Goal: Information Seeking & Learning: Learn about a topic

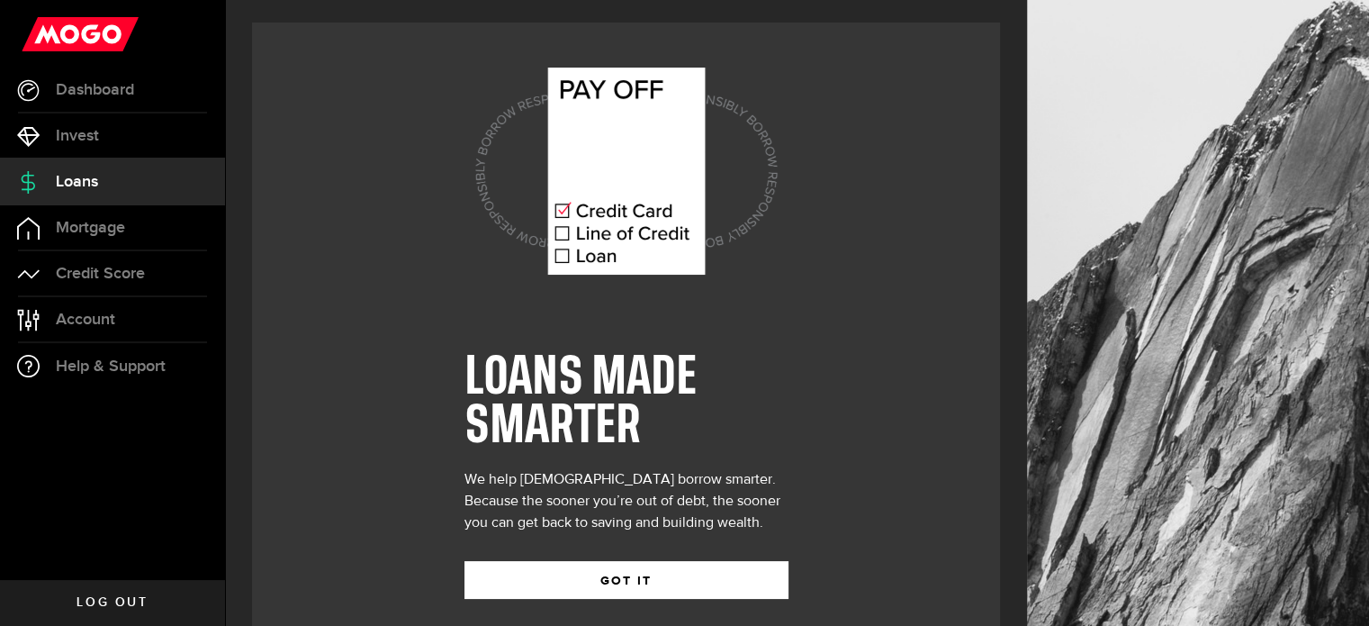
scroll to position [25, 0]
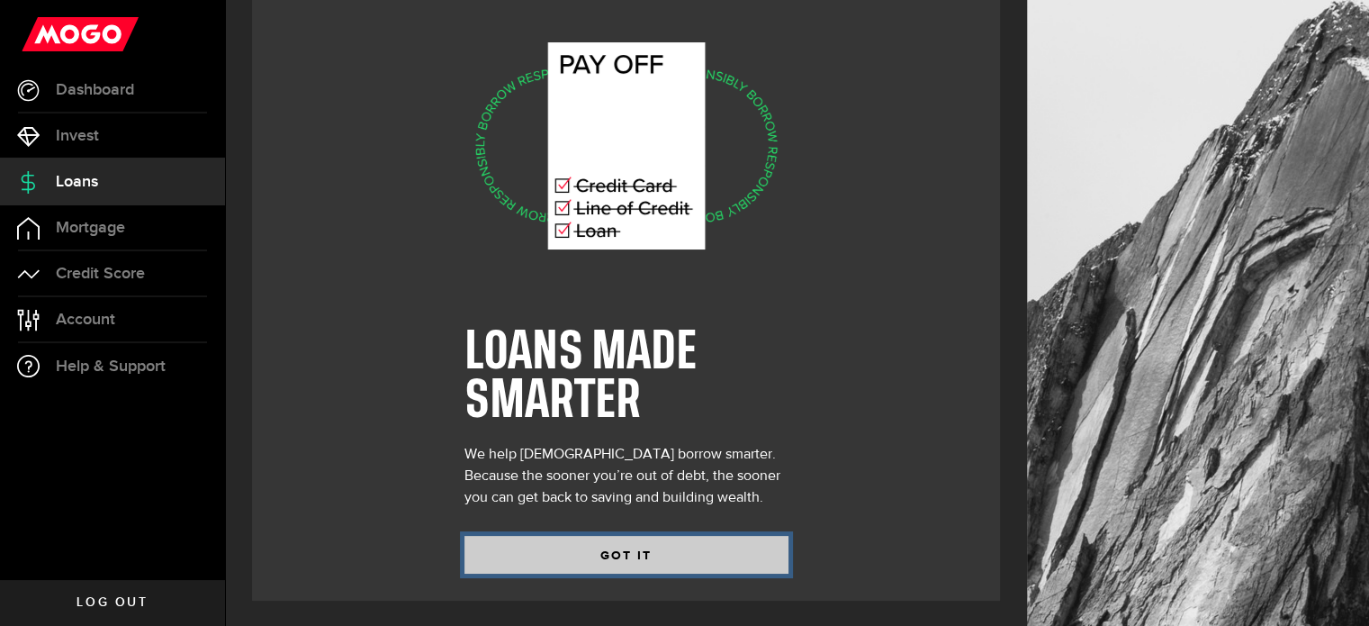
click at [616, 559] on button "GOT IT" at bounding box center [626, 555] width 324 height 38
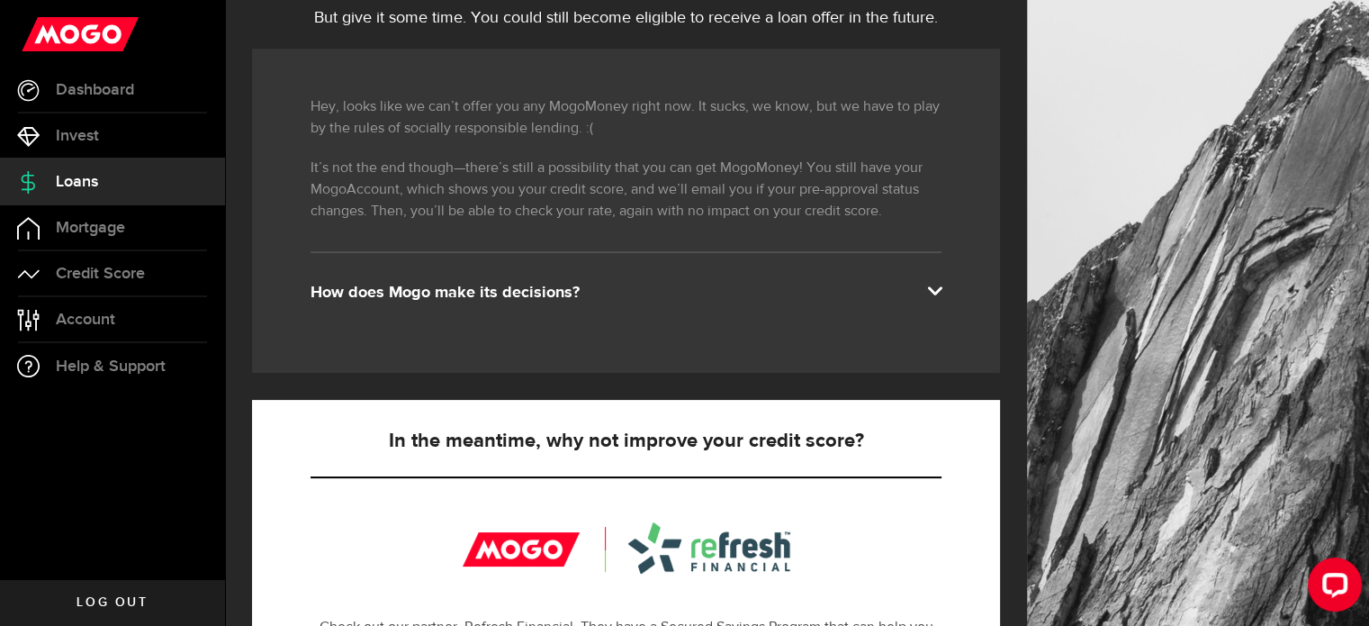
scroll to position [262, 0]
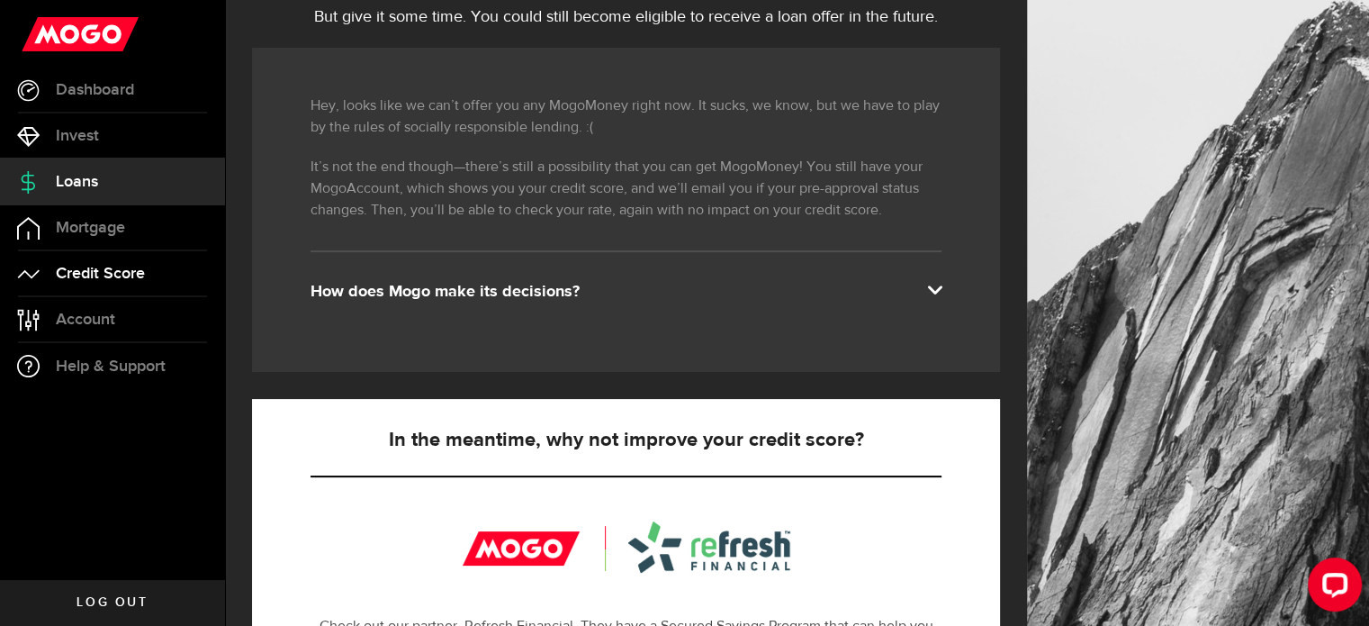
click at [139, 262] on link "Credit Score" at bounding box center [112, 273] width 225 height 45
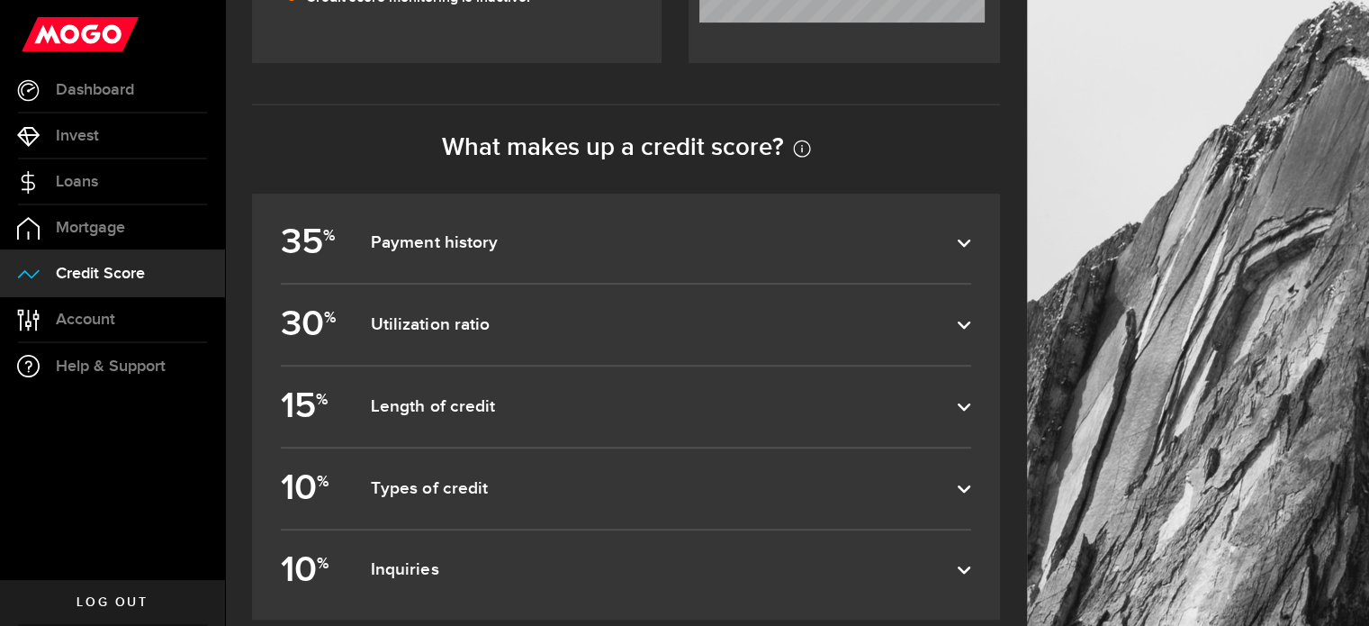
scroll to position [841, 0]
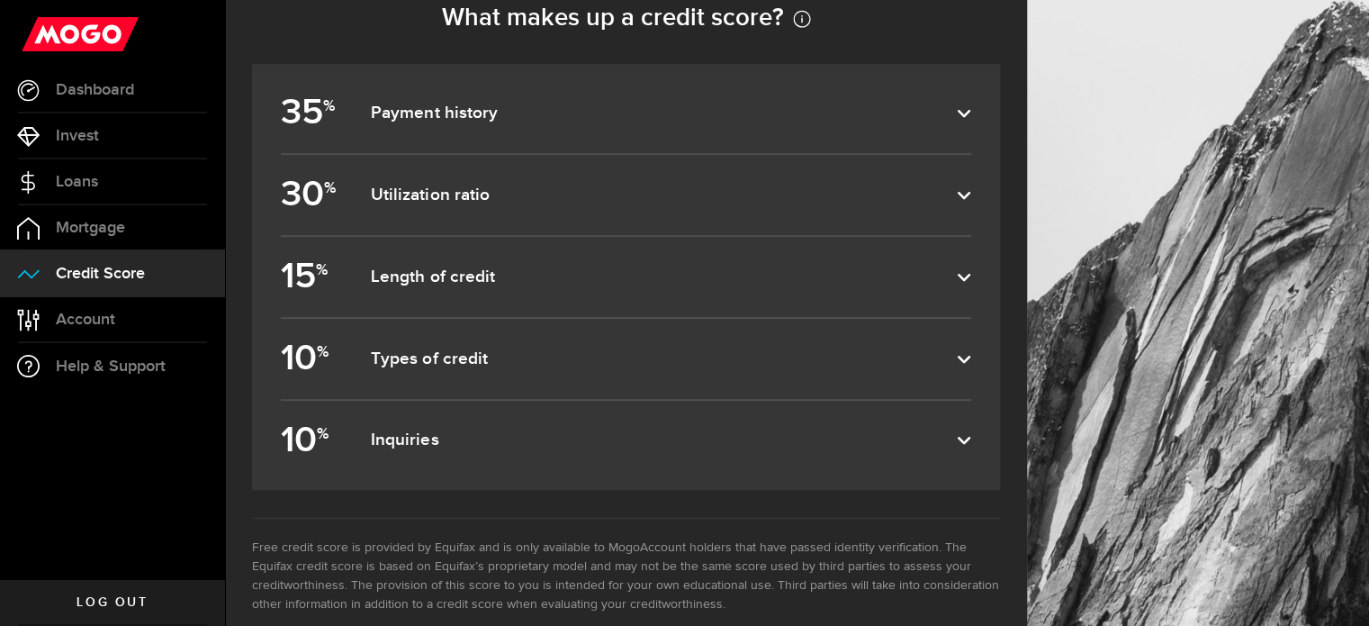
click at [941, 292] on label "15 % Length of credit" at bounding box center [626, 277] width 690 height 80
click at [0, 0] on input "15 % Length of credit" at bounding box center [0, 0] width 0 height 0
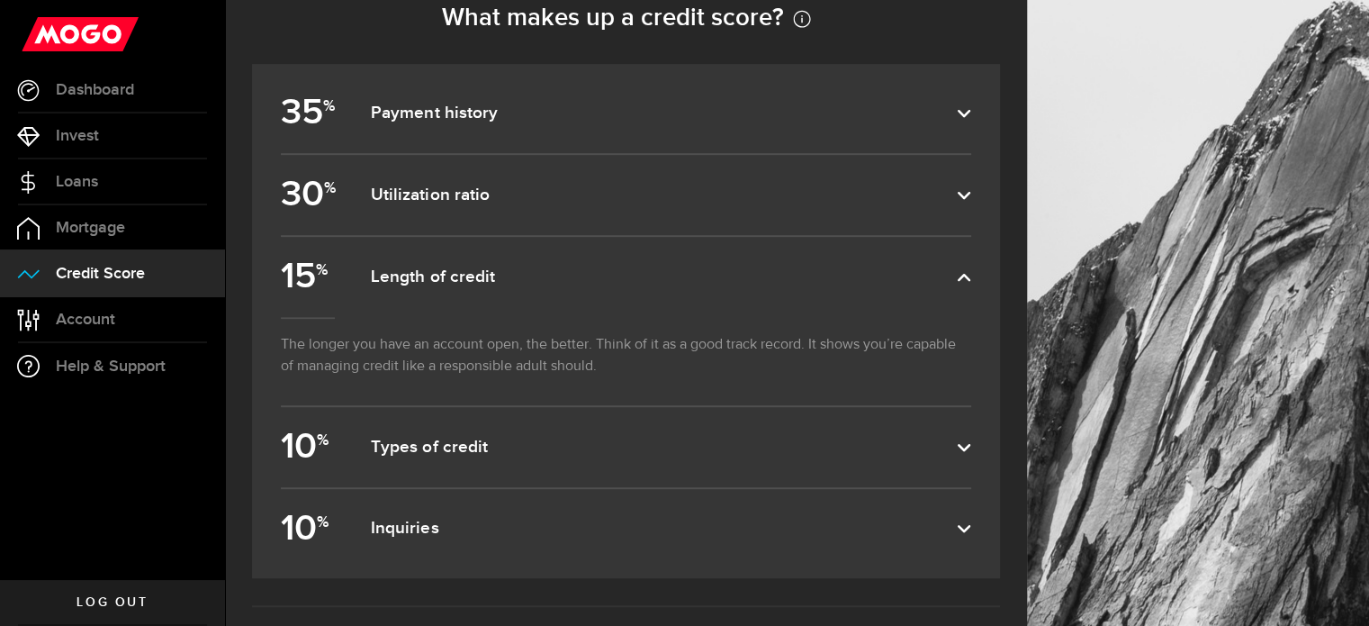
click at [941, 532] on dfn "Inquiries" at bounding box center [664, 529] width 586 height 22
click at [0, 0] on input "10 % Inquiries" at bounding box center [0, 0] width 0 height 0
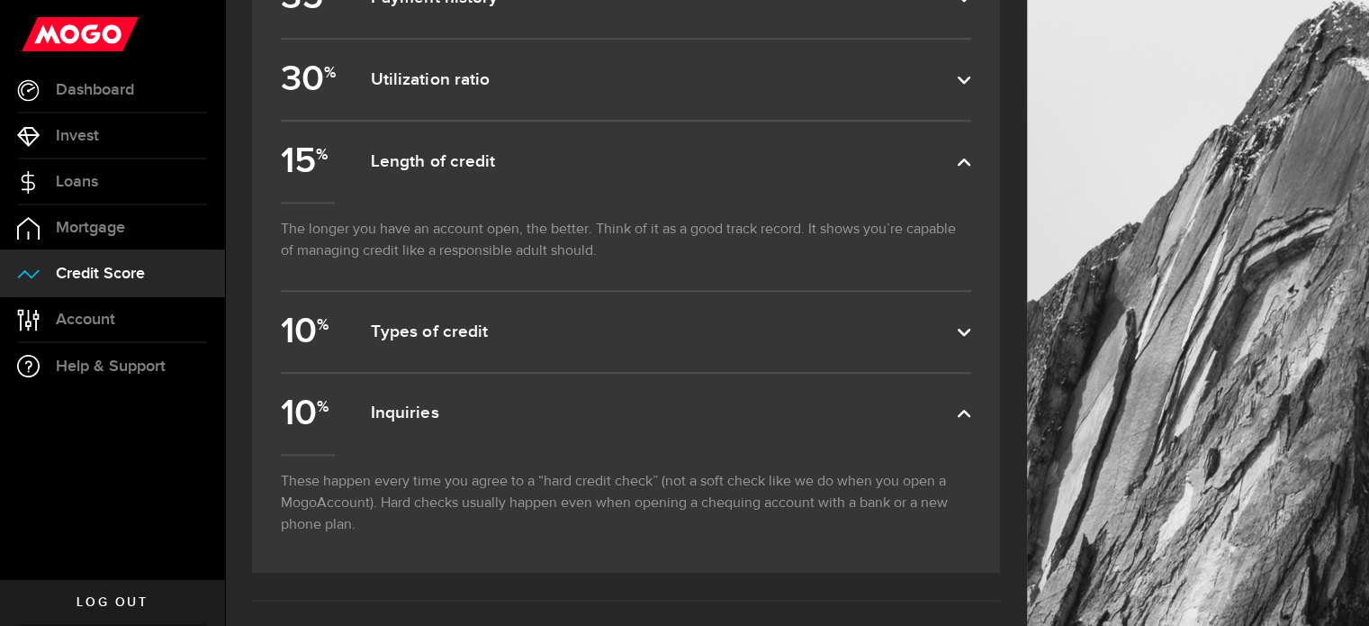
scroll to position [954, 0]
click at [928, 338] on dfn "Types of credit" at bounding box center [664, 334] width 586 height 22
click at [0, 0] on input "10 % Types of credit" at bounding box center [0, 0] width 0 height 0
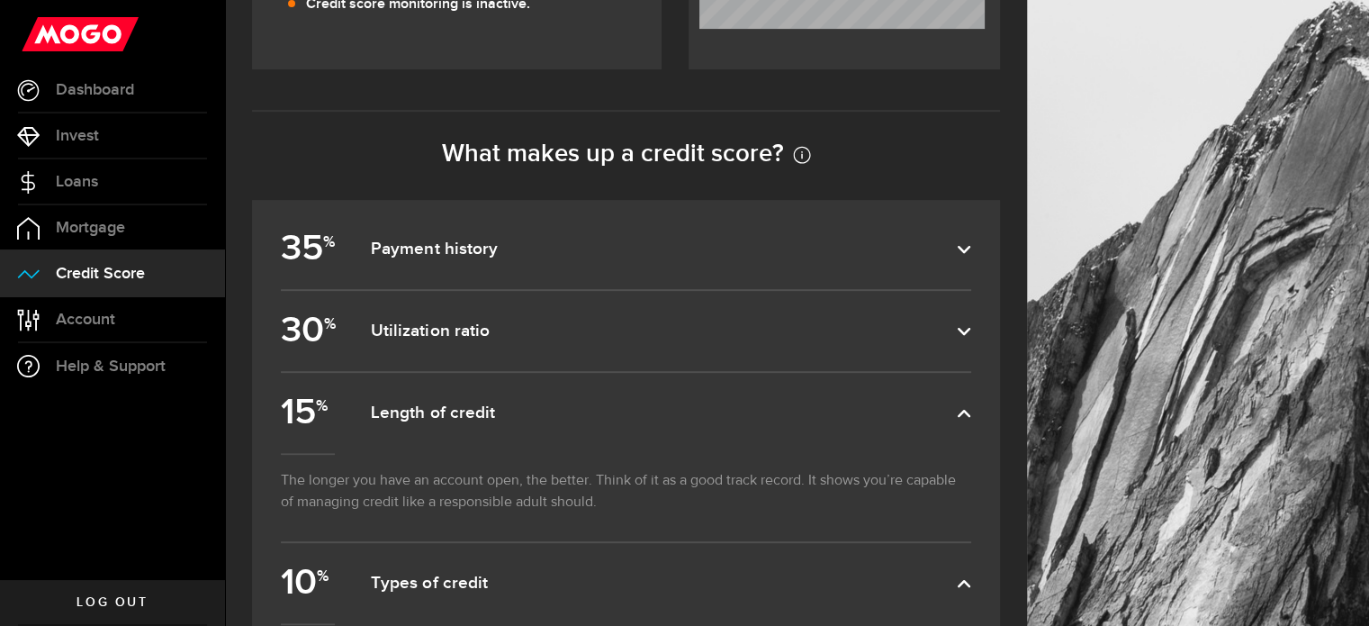
scroll to position [704, 0]
click at [875, 244] on dfn "Payment history" at bounding box center [664, 250] width 586 height 22
click at [0, 0] on input "35 % Payment history" at bounding box center [0, 0] width 0 height 0
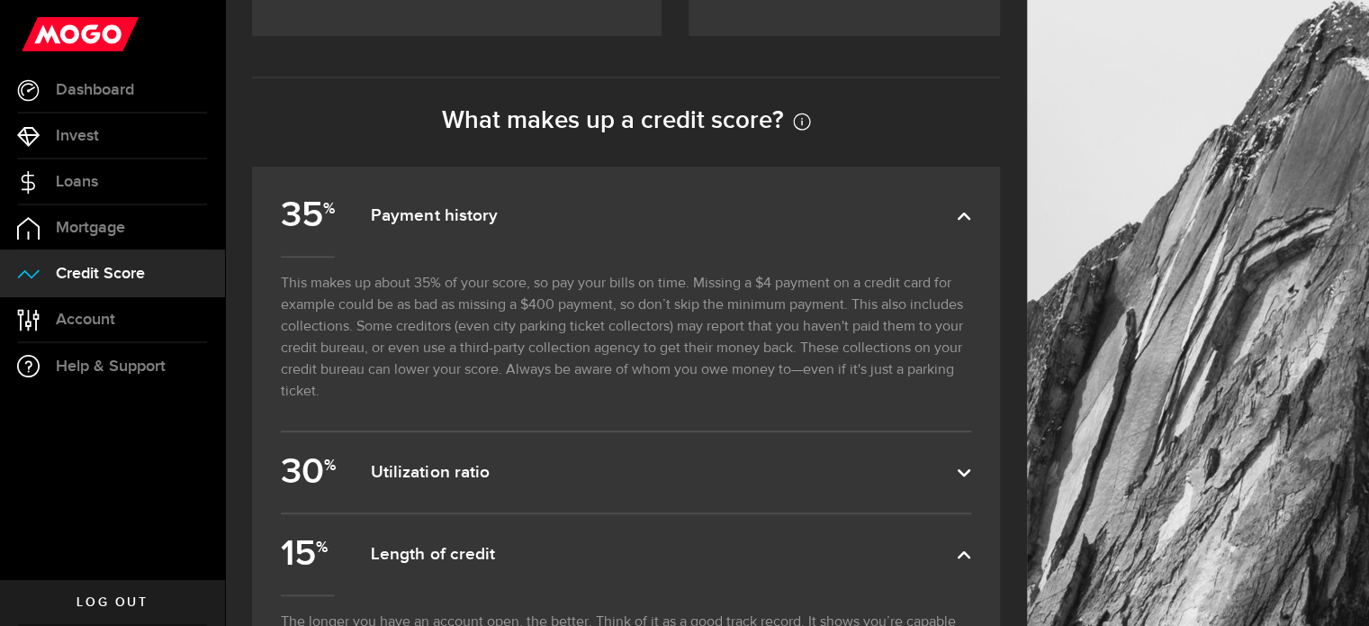
scroll to position [741, 0]
